Goal: Book appointment/travel/reservation

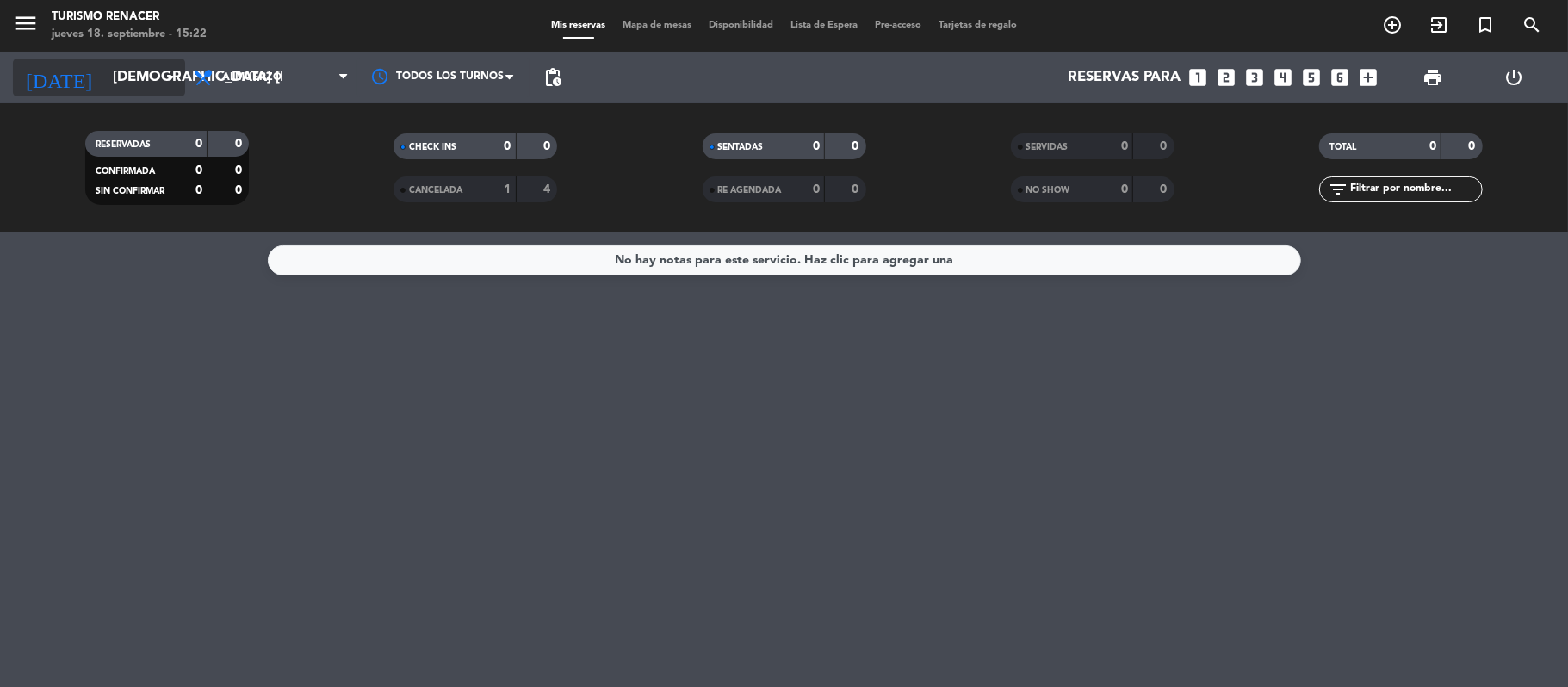
click at [136, 88] on input "[DEMOGRAPHIC_DATA] [DATE]" at bounding box center [196, 78] width 186 height 34
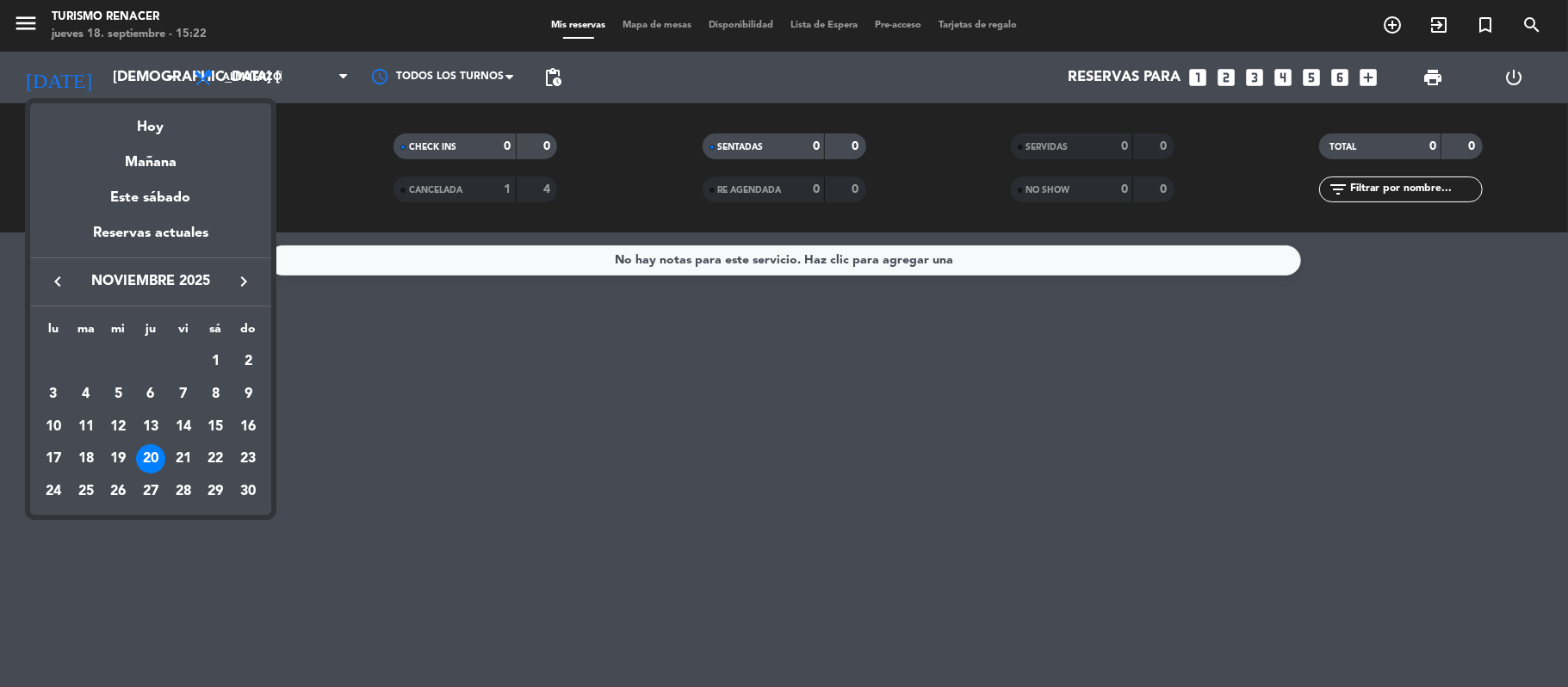
click at [65, 279] on icon "keyboard_arrow_left" at bounding box center [58, 281] width 21 height 21
click at [242, 284] on icon "keyboard_arrow_right" at bounding box center [244, 281] width 21 height 21
click at [183, 419] on div "10" at bounding box center [183, 426] width 29 height 29
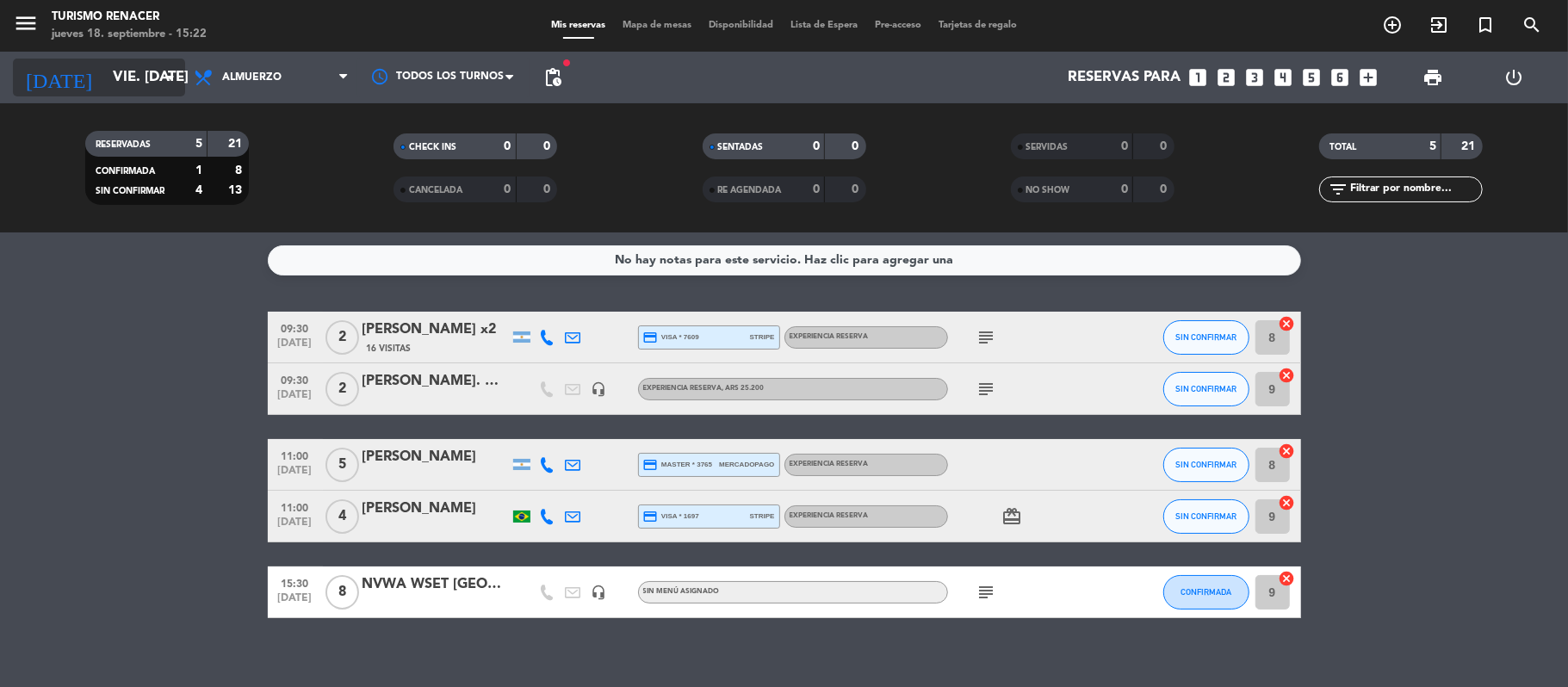
click at [141, 79] on input "vie. [DATE]" at bounding box center [196, 78] width 186 height 34
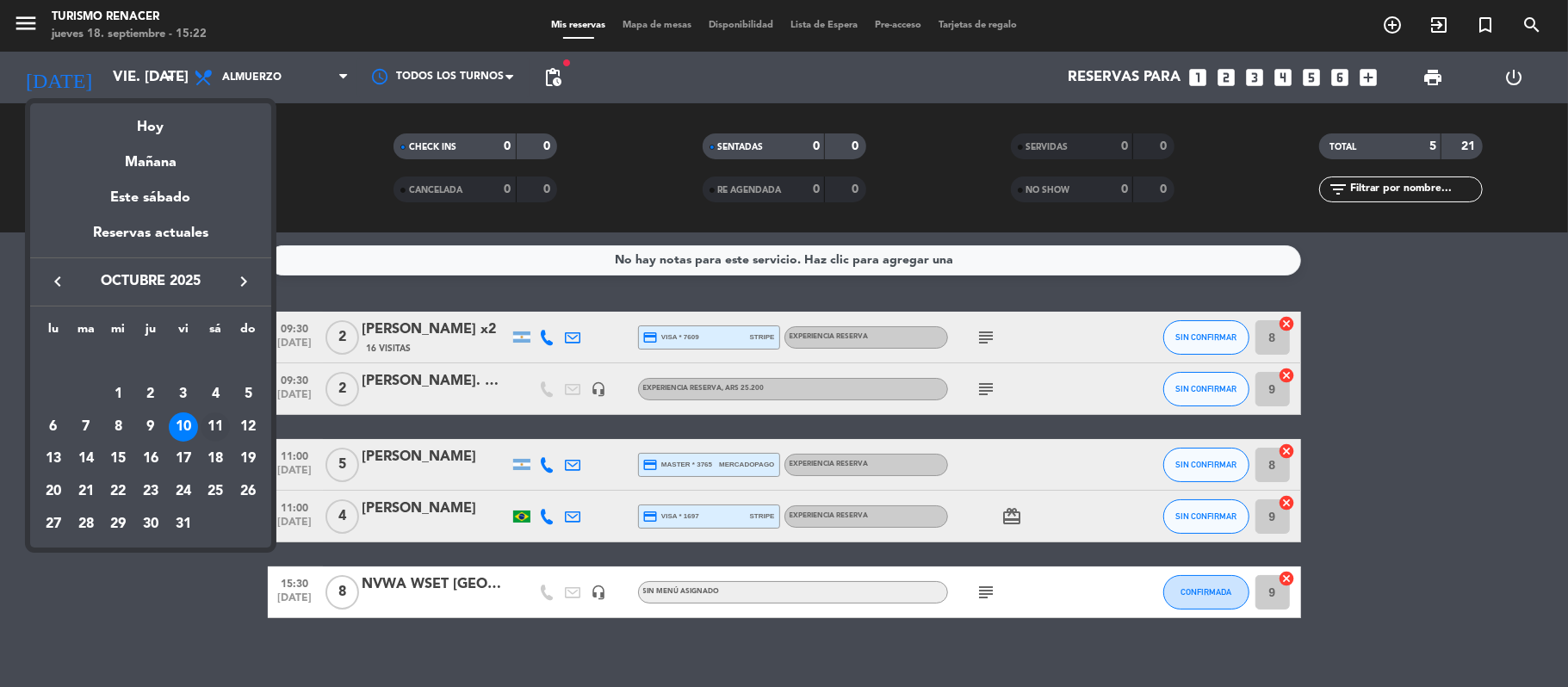
click at [217, 422] on div "11" at bounding box center [215, 426] width 29 height 29
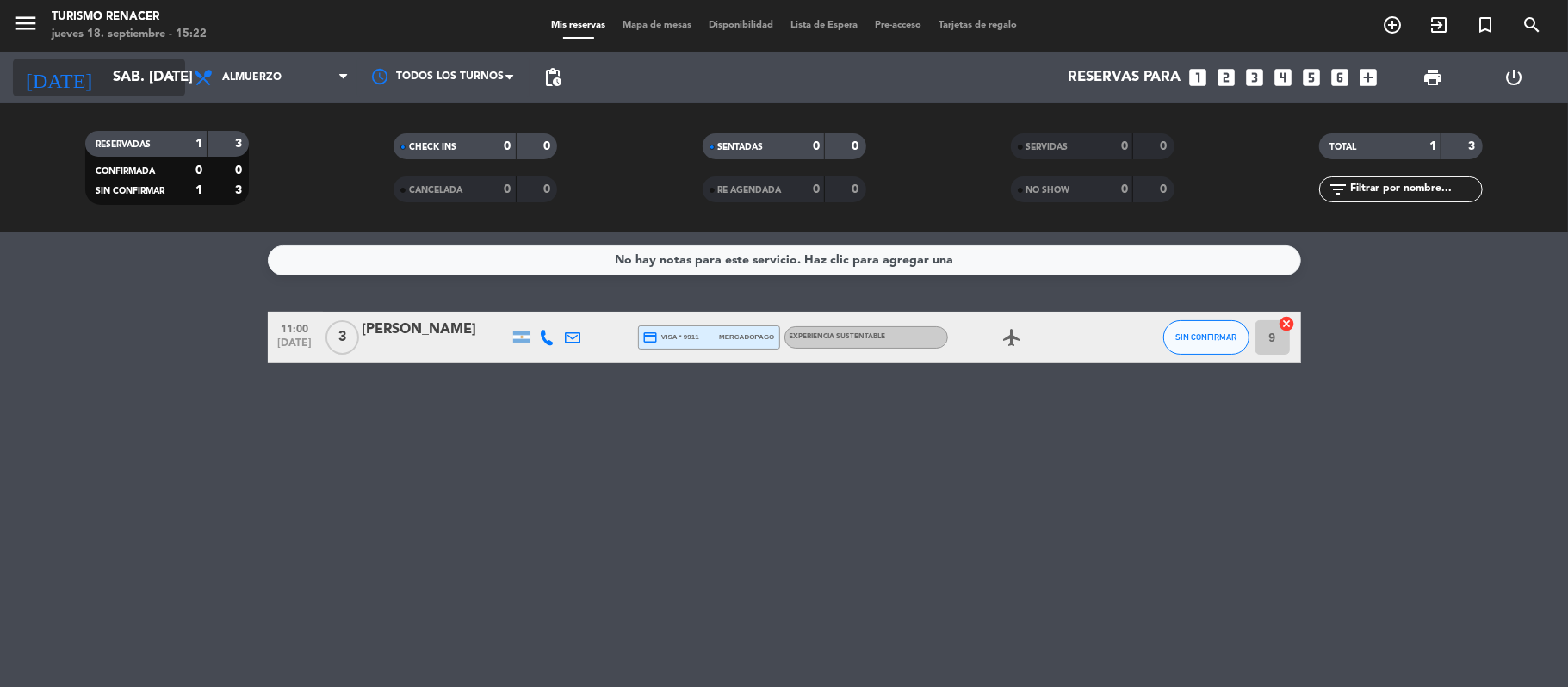
click at [133, 78] on input "sáb. [DATE]" at bounding box center [196, 78] width 186 height 34
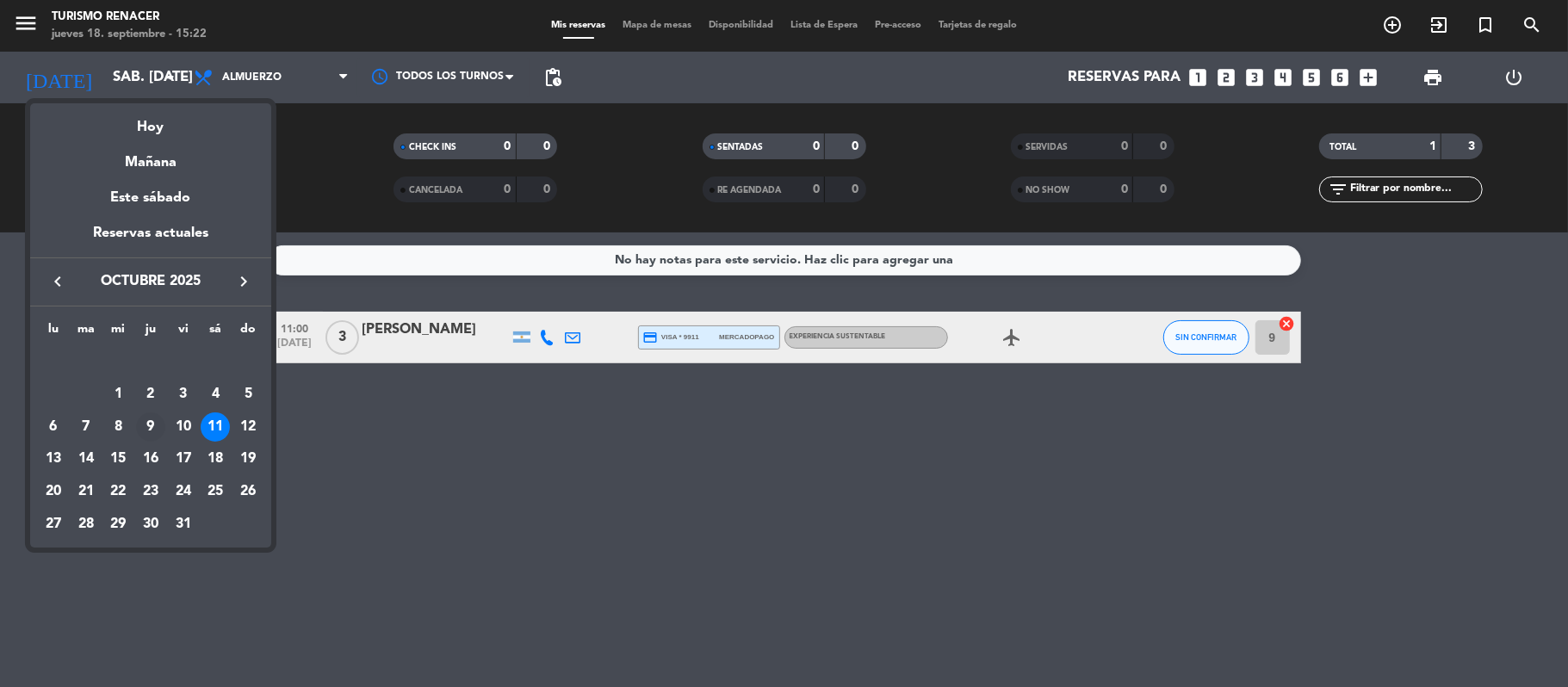
click at [155, 417] on div "9" at bounding box center [150, 426] width 29 height 29
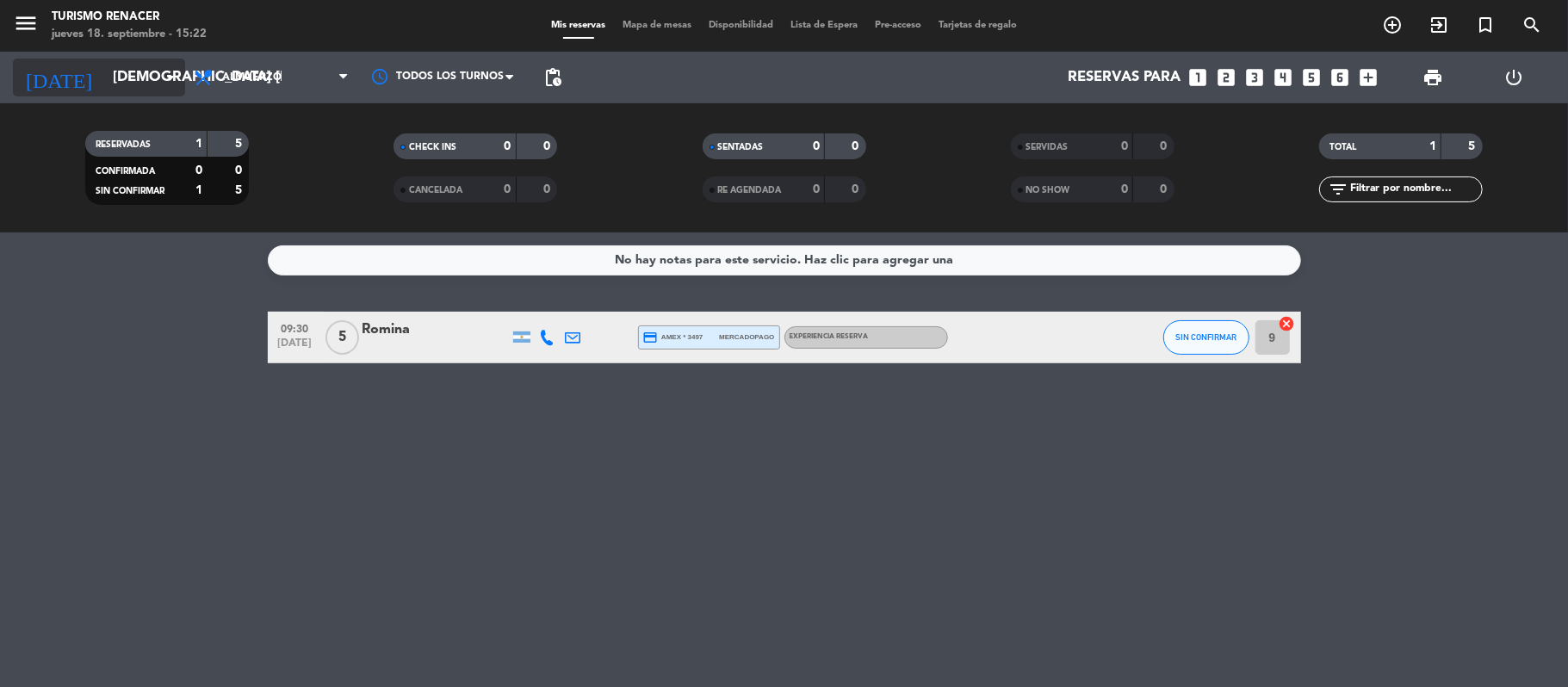
click at [141, 87] on input "[DEMOGRAPHIC_DATA] [DATE]" at bounding box center [196, 78] width 186 height 34
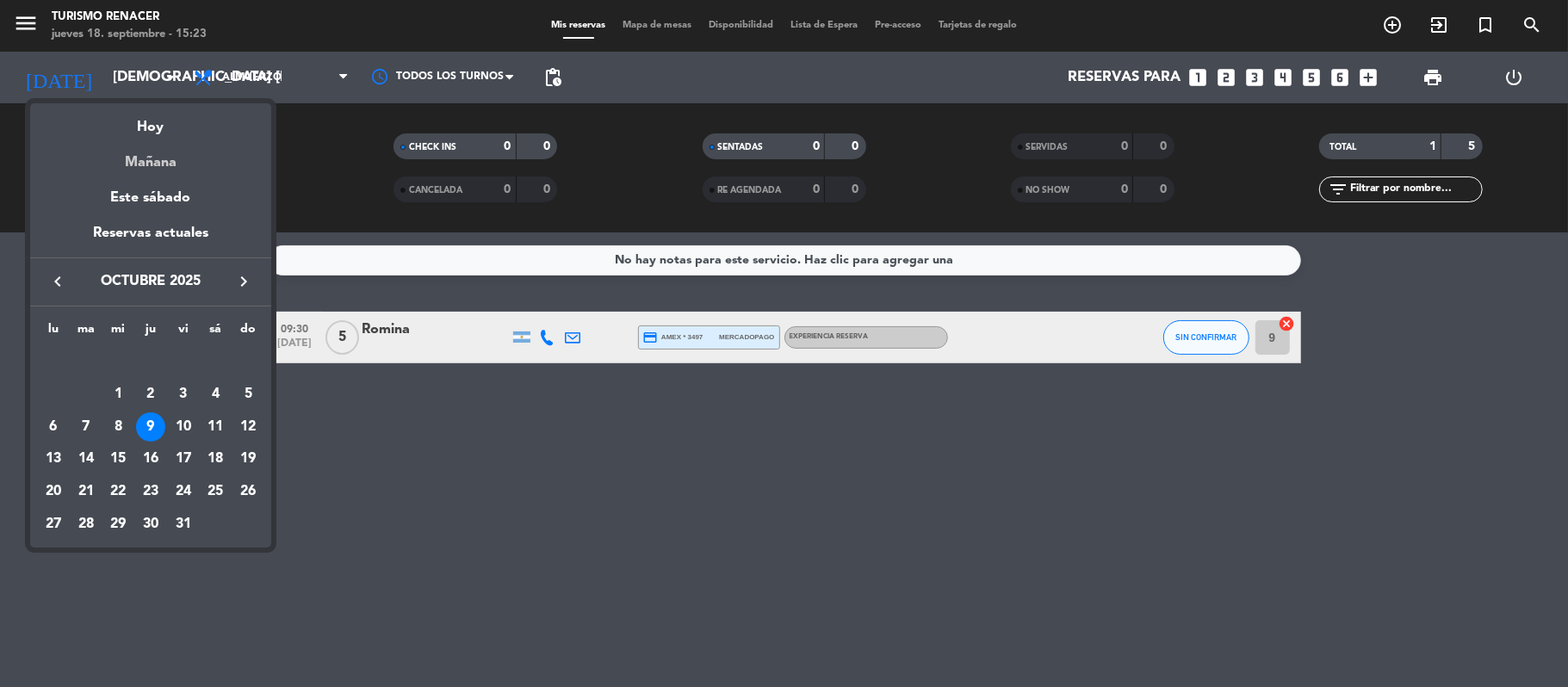
click at [157, 156] on div "Mañana" at bounding box center [150, 156] width 241 height 36
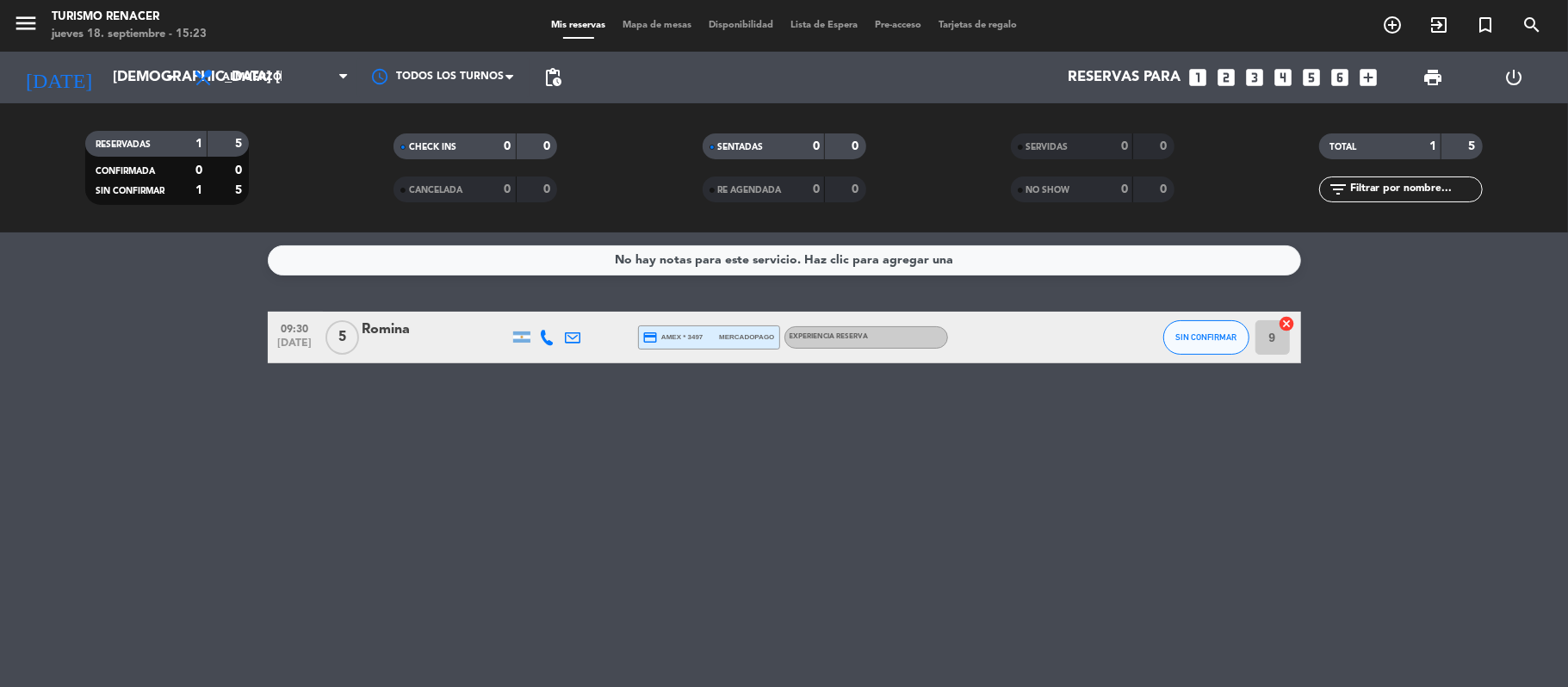
type input "vie. [DATE]"
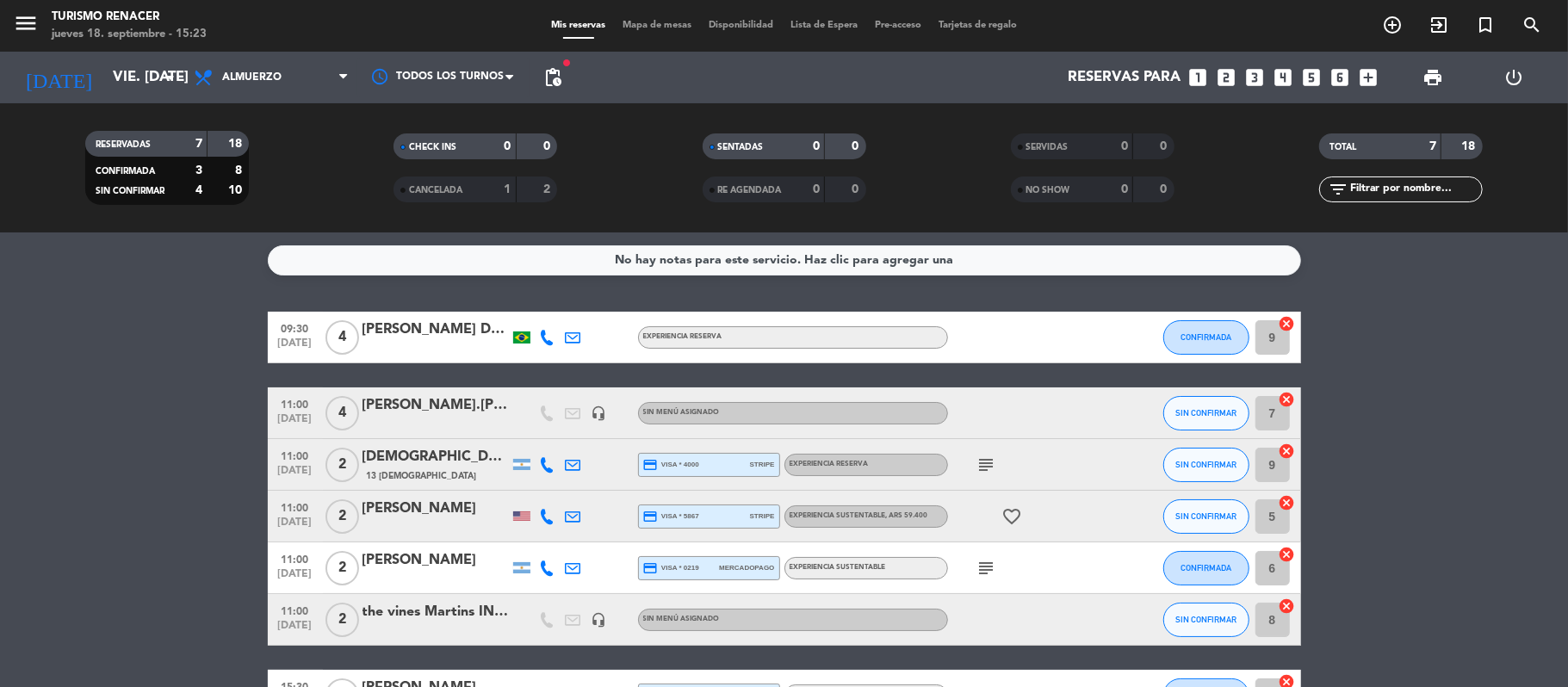
click at [152, 337] on bookings-row "09:30 [DATE] 4 [PERSON_NAME] Dal Ri [PERSON_NAME] EXPERIENCIA RESERVA CONFIRMAD…" at bounding box center [784, 516] width 1568 height 410
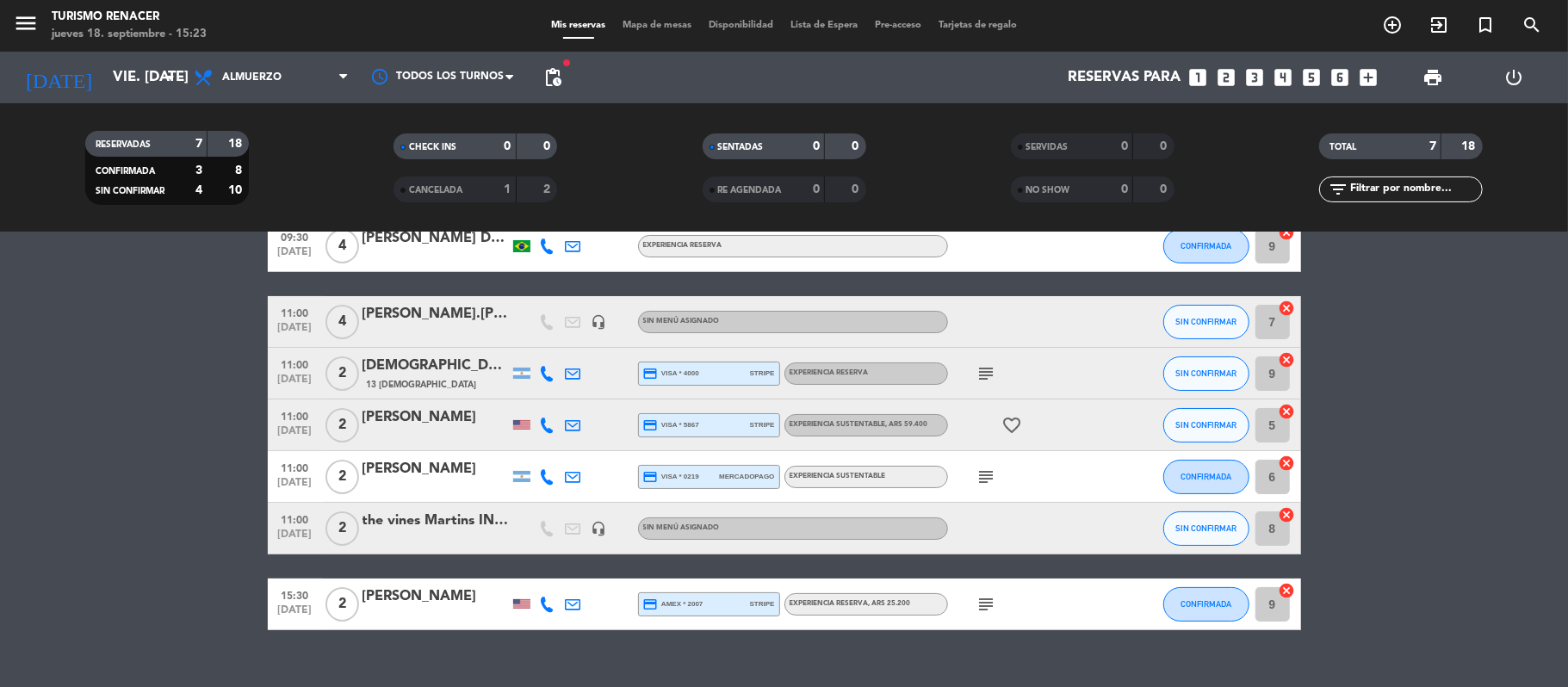
scroll to position [46, 0]
